Goal: Task Accomplishment & Management: Manage account settings

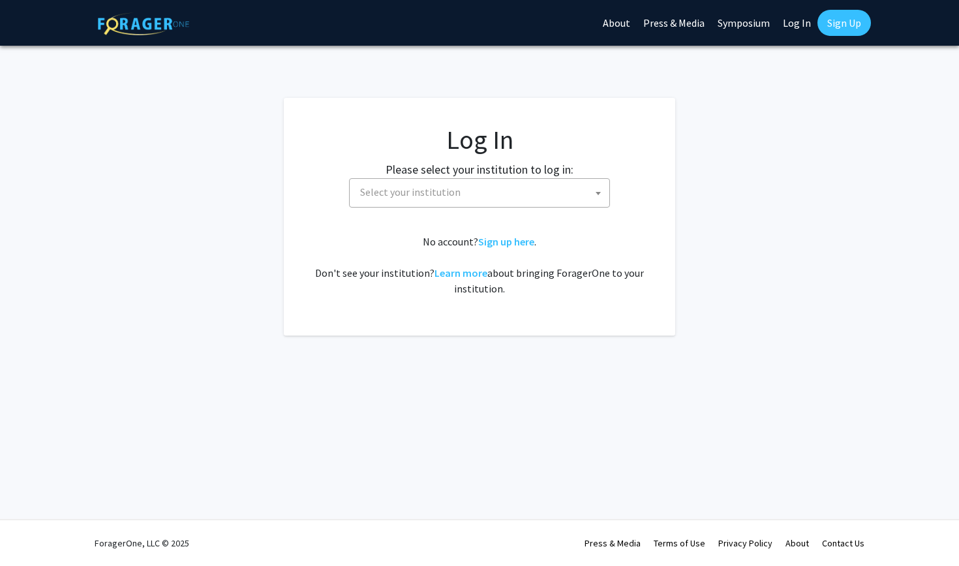
select select
click at [499, 204] on span "Select your institution" at bounding box center [482, 192] width 255 height 27
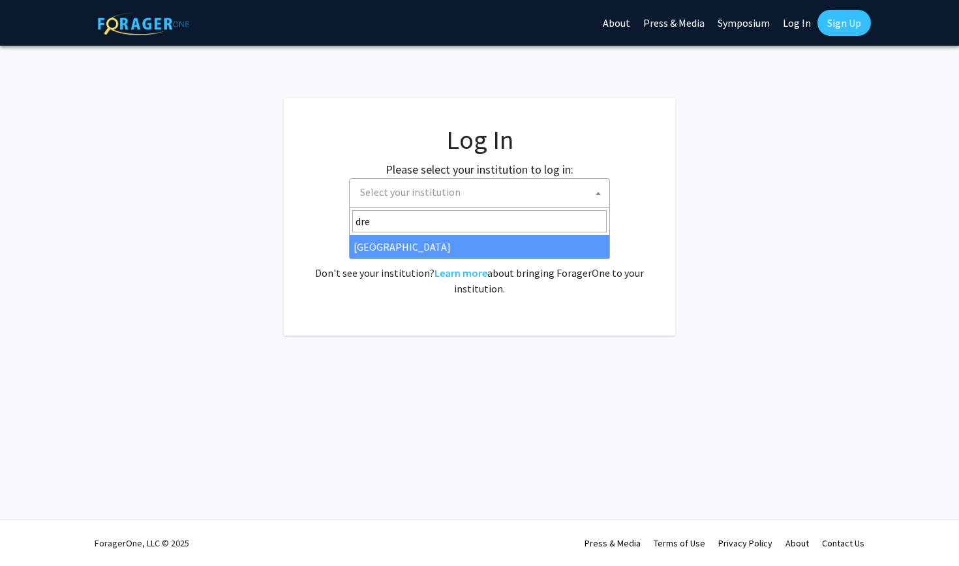
type input "dre"
select select "6"
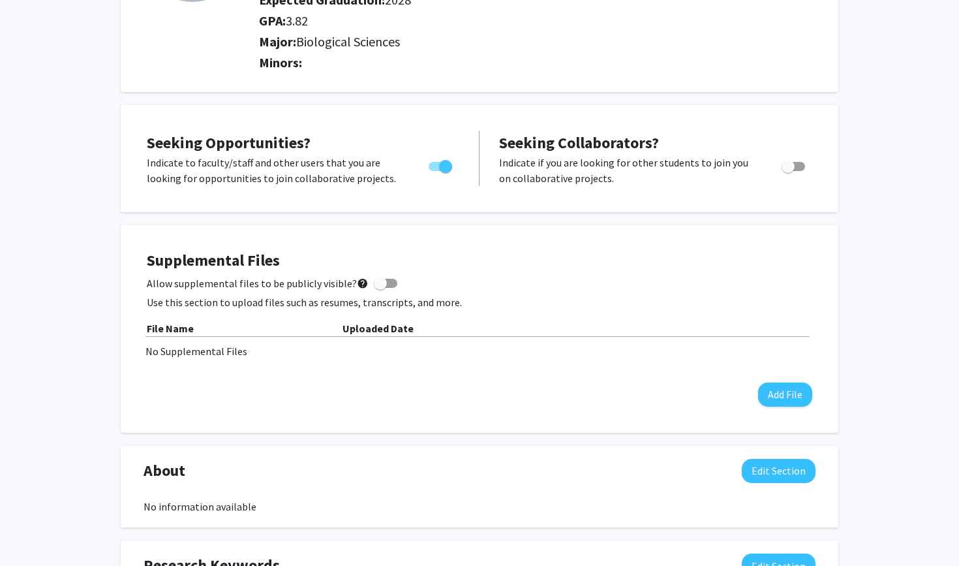
scroll to position [215, 0]
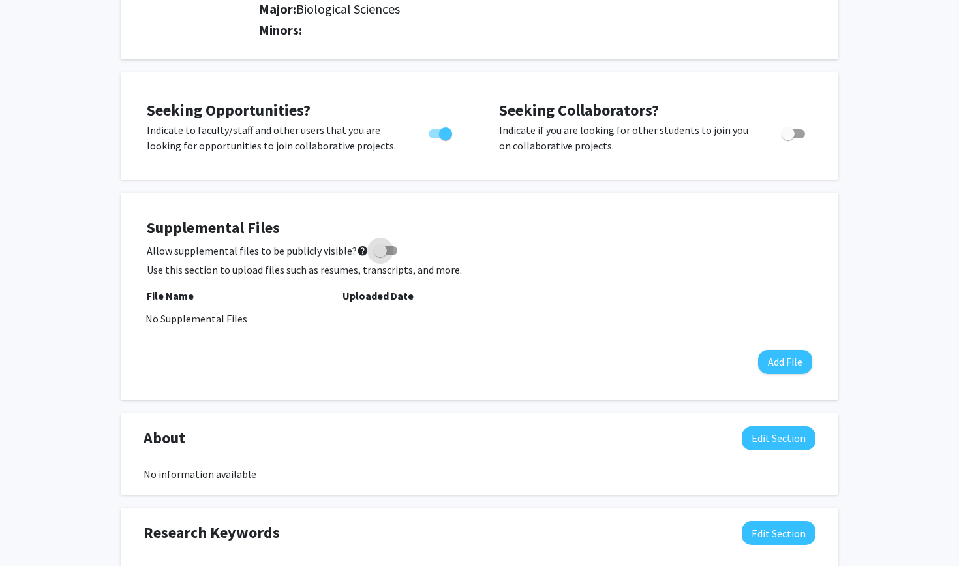
click at [379, 249] on span at bounding box center [380, 250] width 13 height 13
click at [380, 255] on input "Allow supplemental files to be publicly visible? help" at bounding box center [380, 255] width 1 height 1
checkbox input "true"
click at [803, 361] on button "Add File" at bounding box center [785, 362] width 54 height 24
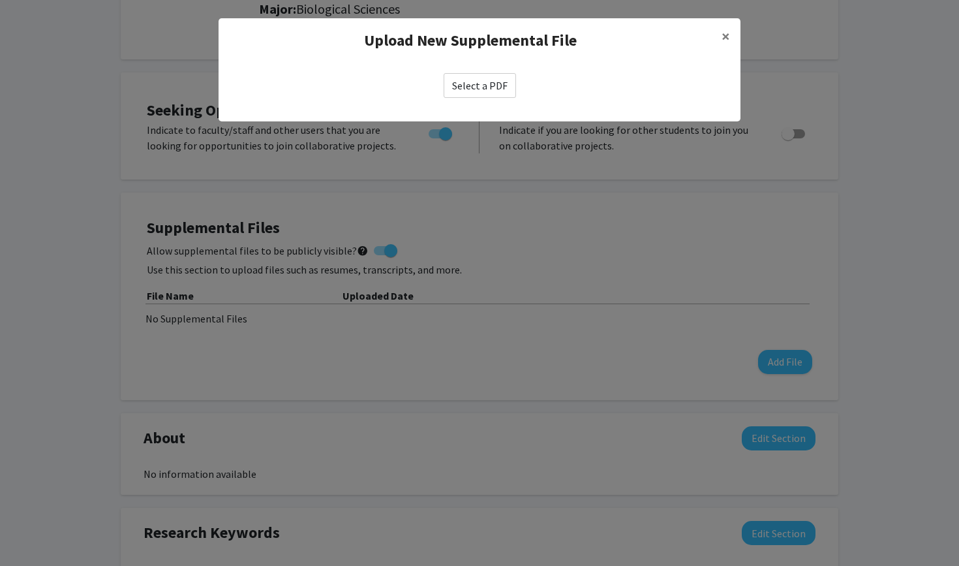
click at [496, 80] on label "Select a PDF" at bounding box center [480, 85] width 72 height 25
click at [0, 0] on input "Select a PDF" at bounding box center [0, 0] width 0 height 0
